Goal: Use online tool/utility: Use online tool/utility

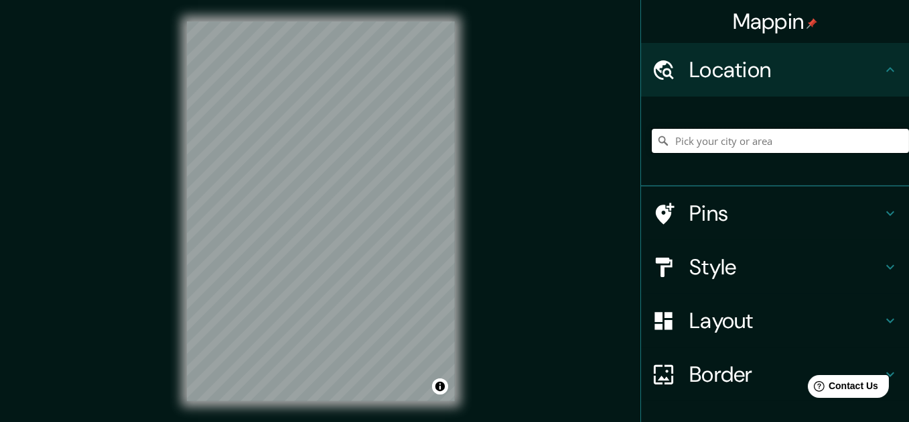
click at [722, 153] on input "Pick your city or area" at bounding box center [780, 141] width 257 height 24
click at [472, 226] on div "© Mapbox © OpenStreetMap Improve this map" at bounding box center [321, 211] width 311 height 422
click at [476, 235] on div "© Mapbox © OpenStreetMap Improve this map" at bounding box center [321, 211] width 311 height 422
click at [523, 210] on div "Mappin Location Pins Style Layout Border Choose a border. Hint : you can make l…" at bounding box center [454, 222] width 909 height 444
click at [724, 153] on input "Pick your city or area" at bounding box center [780, 141] width 257 height 24
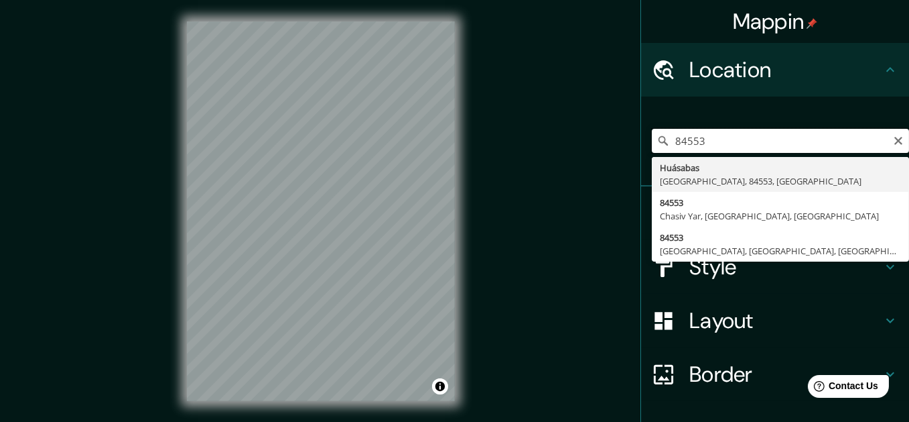
click at [670, 153] on input "84553" at bounding box center [780, 141] width 257 height 24
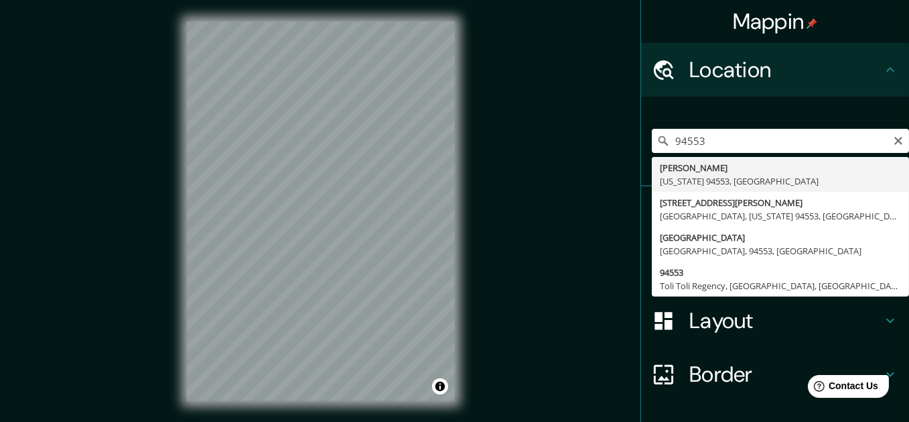
type input "[GEOGRAPHIC_DATA], [US_STATE] 94553, [GEOGRAPHIC_DATA]"
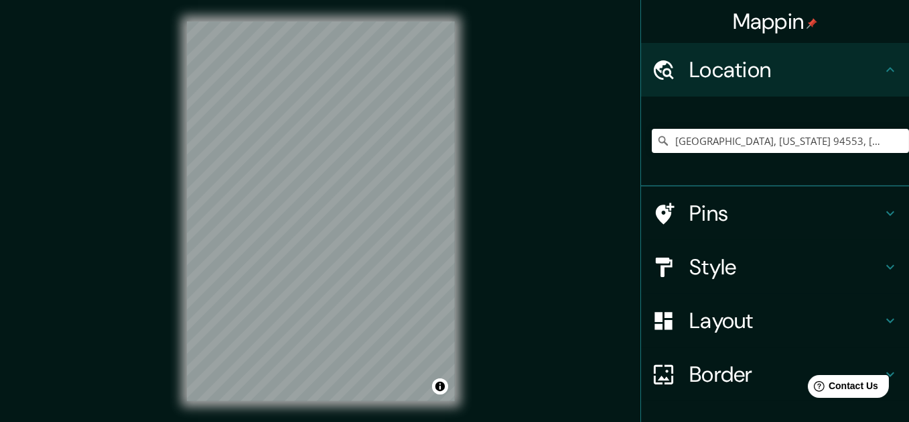
click at [718, 280] on h4 "Style" at bounding box center [786, 266] width 193 height 27
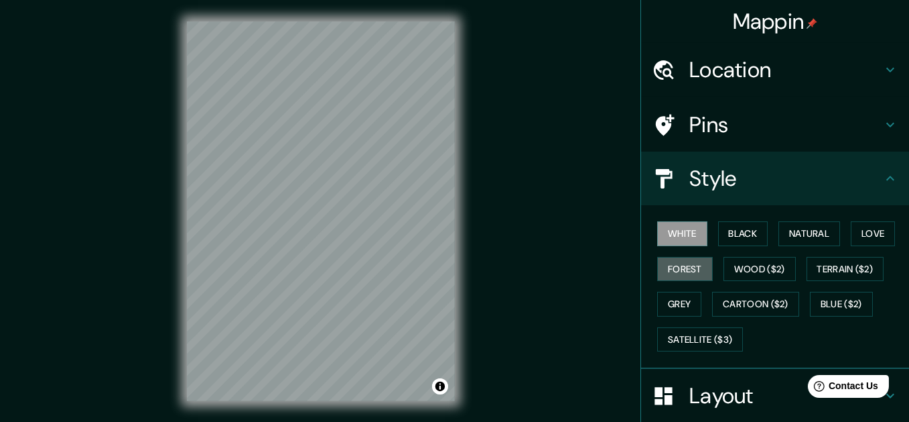
click at [713, 281] on button "Forest" at bounding box center [685, 269] width 56 height 25
